Goal: Navigation & Orientation: Find specific page/section

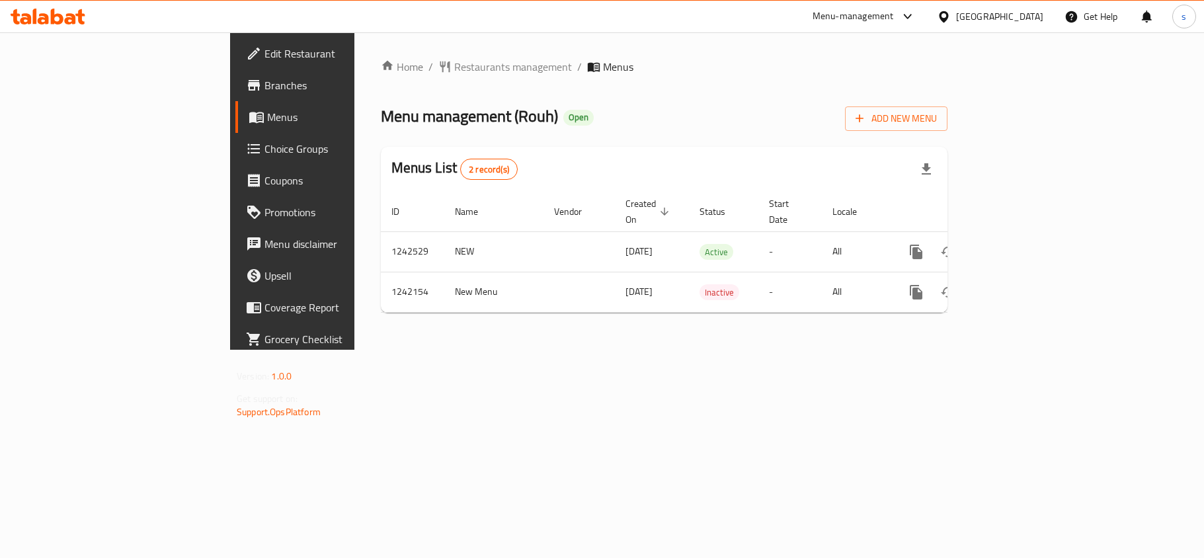
click at [1022, 24] on div "[GEOGRAPHIC_DATA]" at bounding box center [999, 16] width 87 height 15
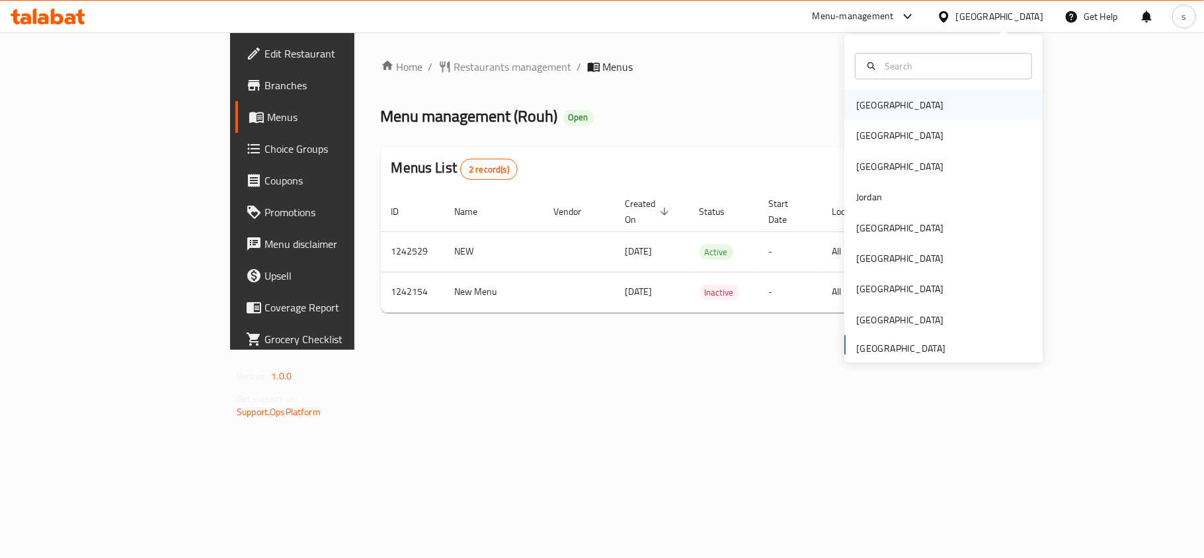
click at [856, 104] on div "[GEOGRAPHIC_DATA]" at bounding box center [899, 105] width 87 height 15
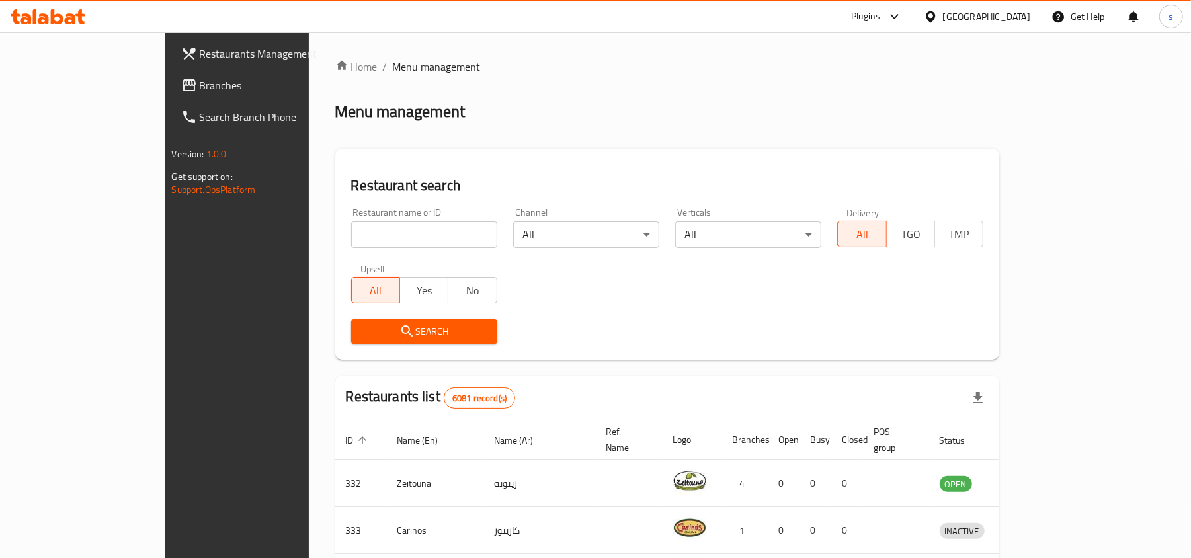
click at [1019, 15] on div "[GEOGRAPHIC_DATA]" at bounding box center [986, 16] width 87 height 15
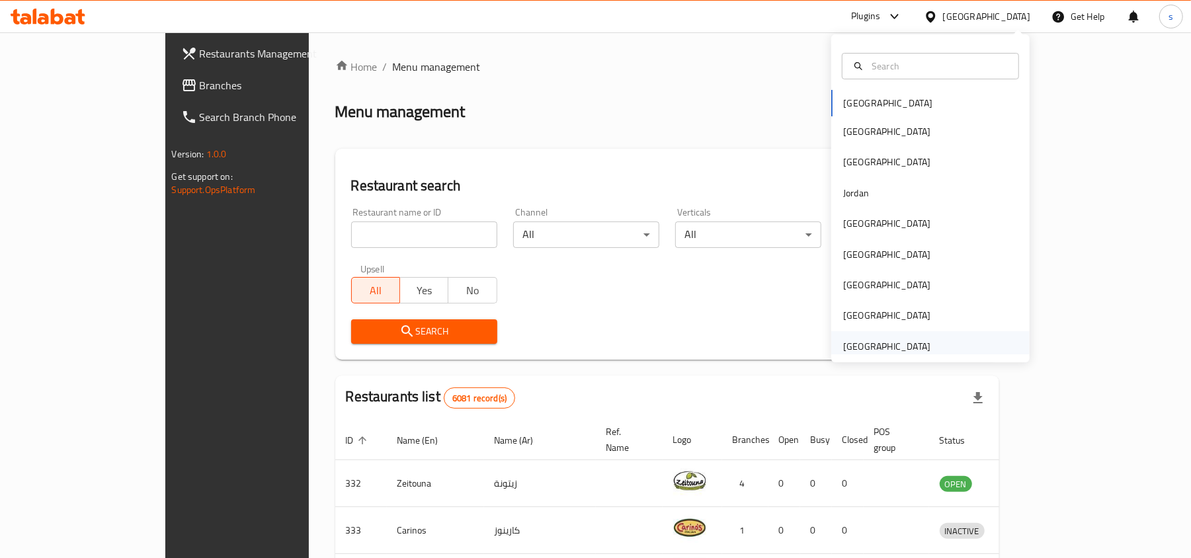
click at [873, 344] on div "[GEOGRAPHIC_DATA]" at bounding box center [886, 346] width 87 height 15
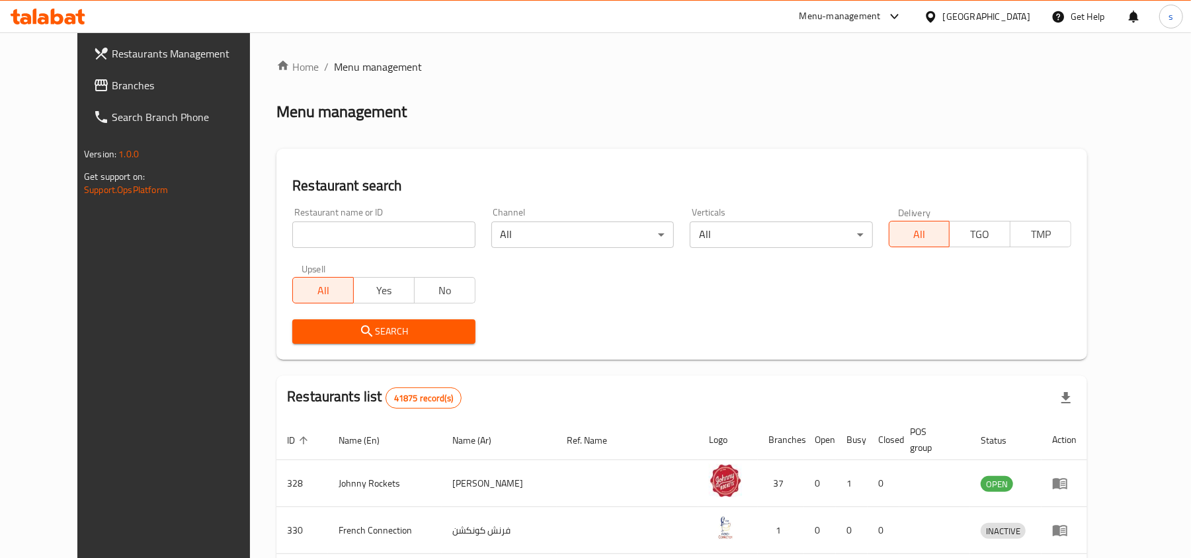
click at [112, 85] on span "Branches" at bounding box center [189, 85] width 154 height 16
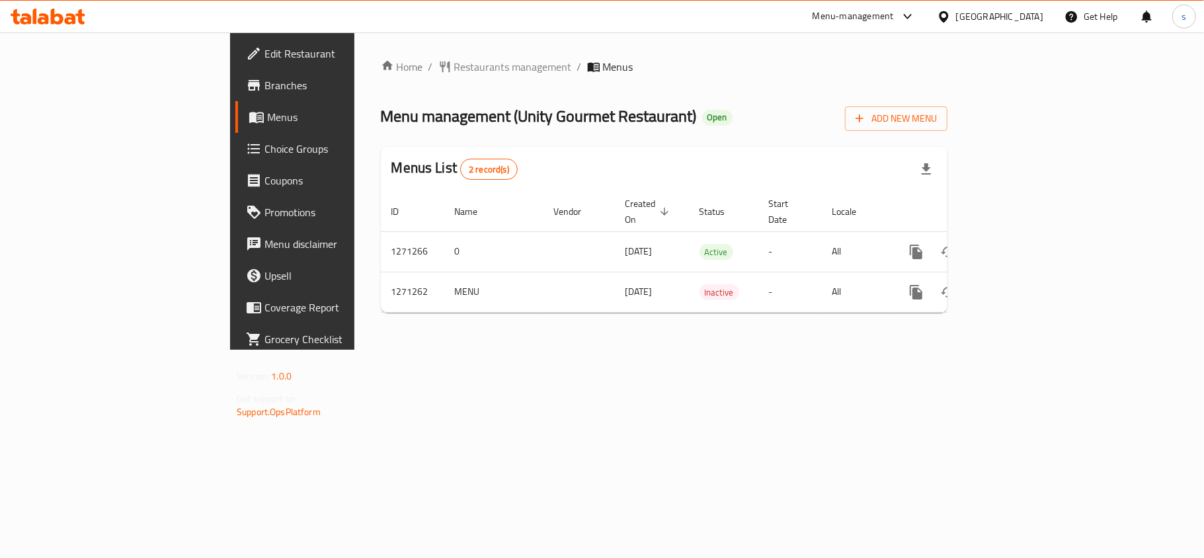
click at [974, 350] on div "Home / Restaurants management / Menus Menu management ( Unity Gourmet Restauran…" at bounding box center [663, 190] width 619 height 317
